Goal: Task Accomplishment & Management: Manage account settings

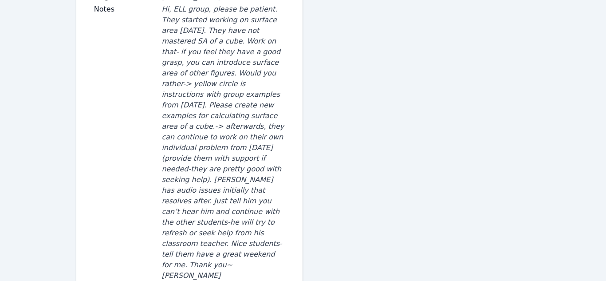
scroll to position [218, 0]
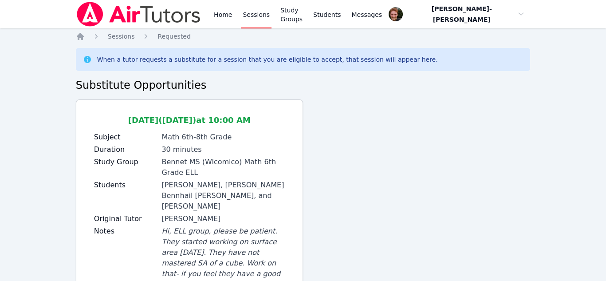
scroll to position [235, 0]
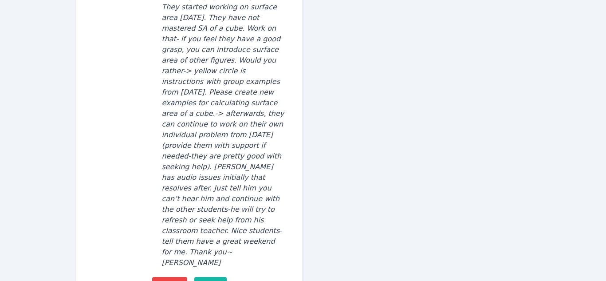
click at [213, 279] on span "Accept" at bounding box center [210, 284] width 25 height 11
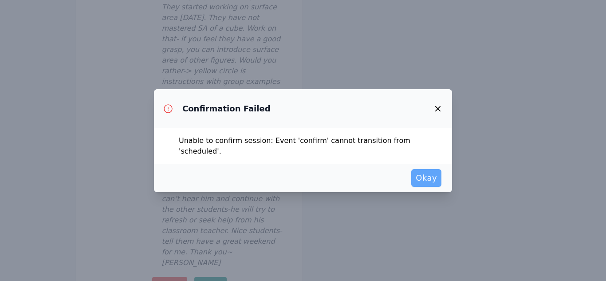
click at [427, 174] on span "Okay" at bounding box center [426, 178] width 21 height 12
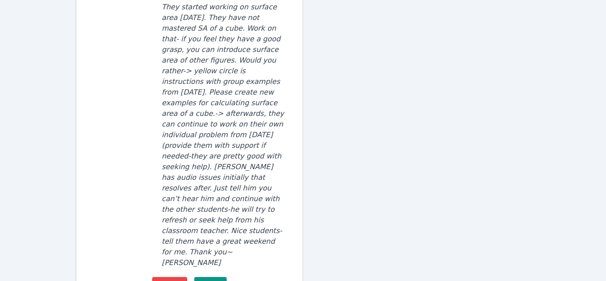
scroll to position [0, 0]
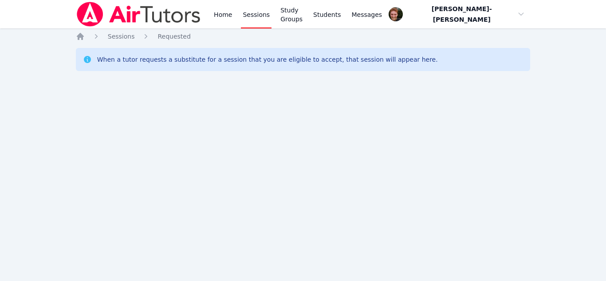
click at [288, 154] on div "Home Sessions Study Groups Students Messages Open user menu [PERSON_NAME]-[PERS…" at bounding box center [303, 140] width 606 height 281
